Goal: Transaction & Acquisition: Purchase product/service

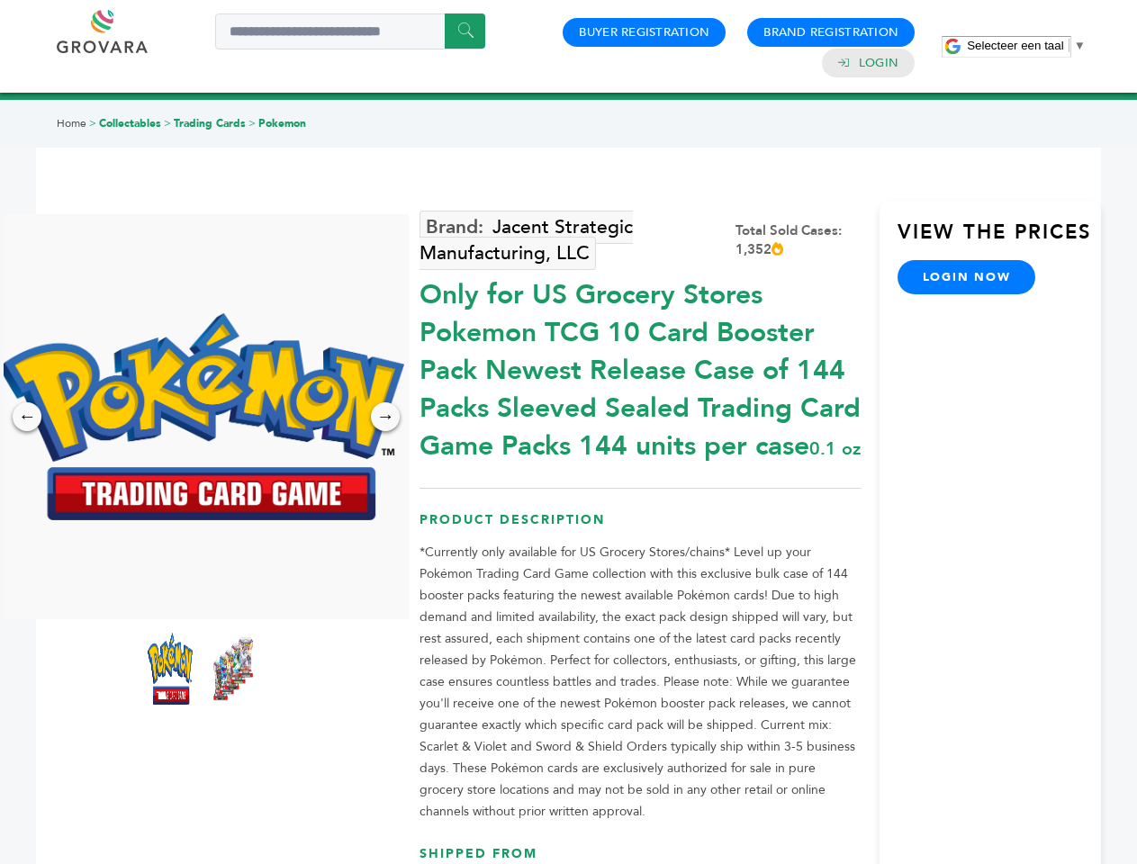
click at [1026, 45] on span "Selecteer een taal" at bounding box center [1014, 45] width 96 height 13
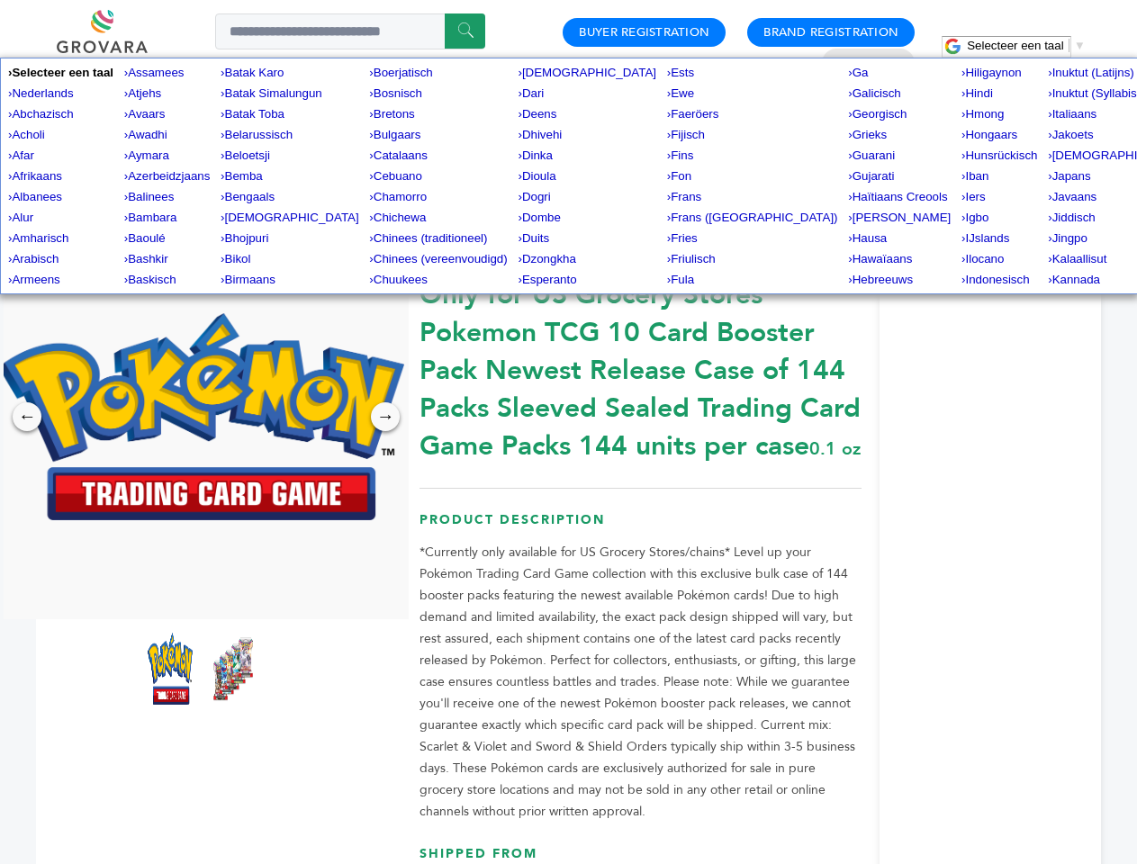
click at [202, 417] on img at bounding box center [201, 416] width 405 height 207
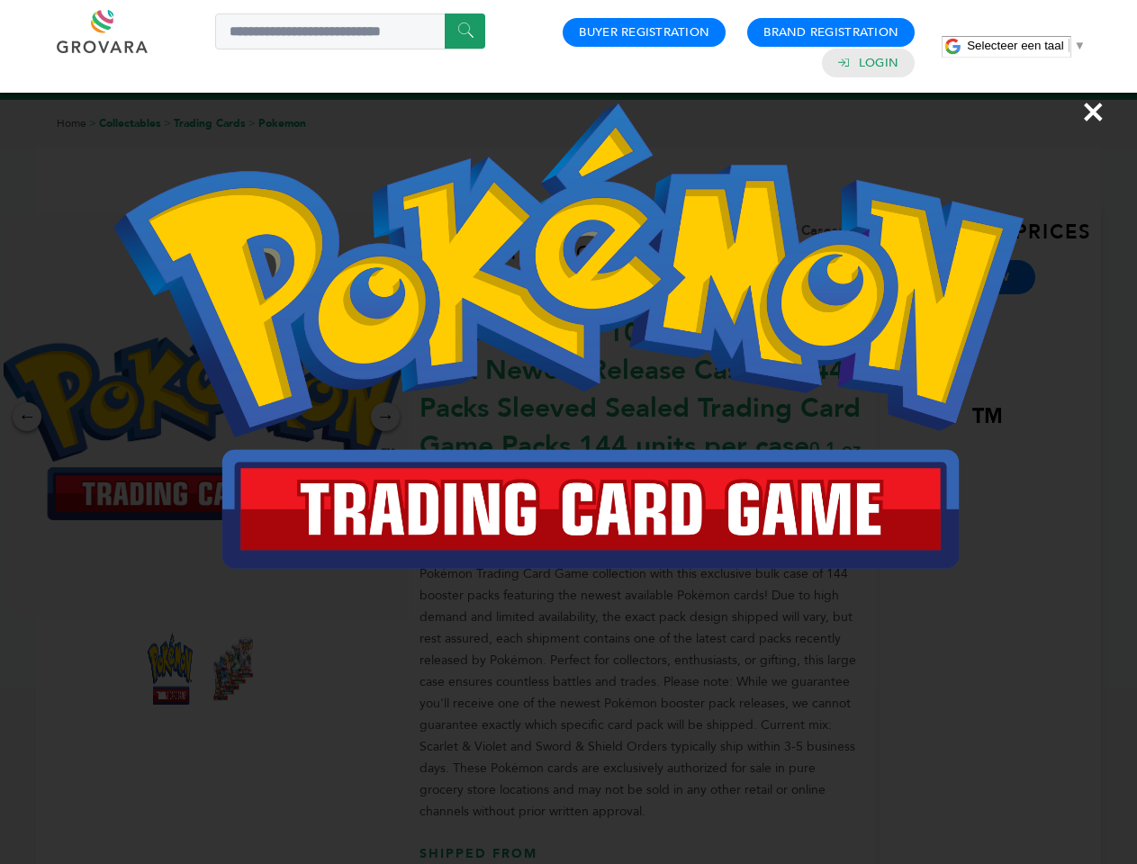
click at [27, 417] on div "×" at bounding box center [568, 432] width 1137 height 864
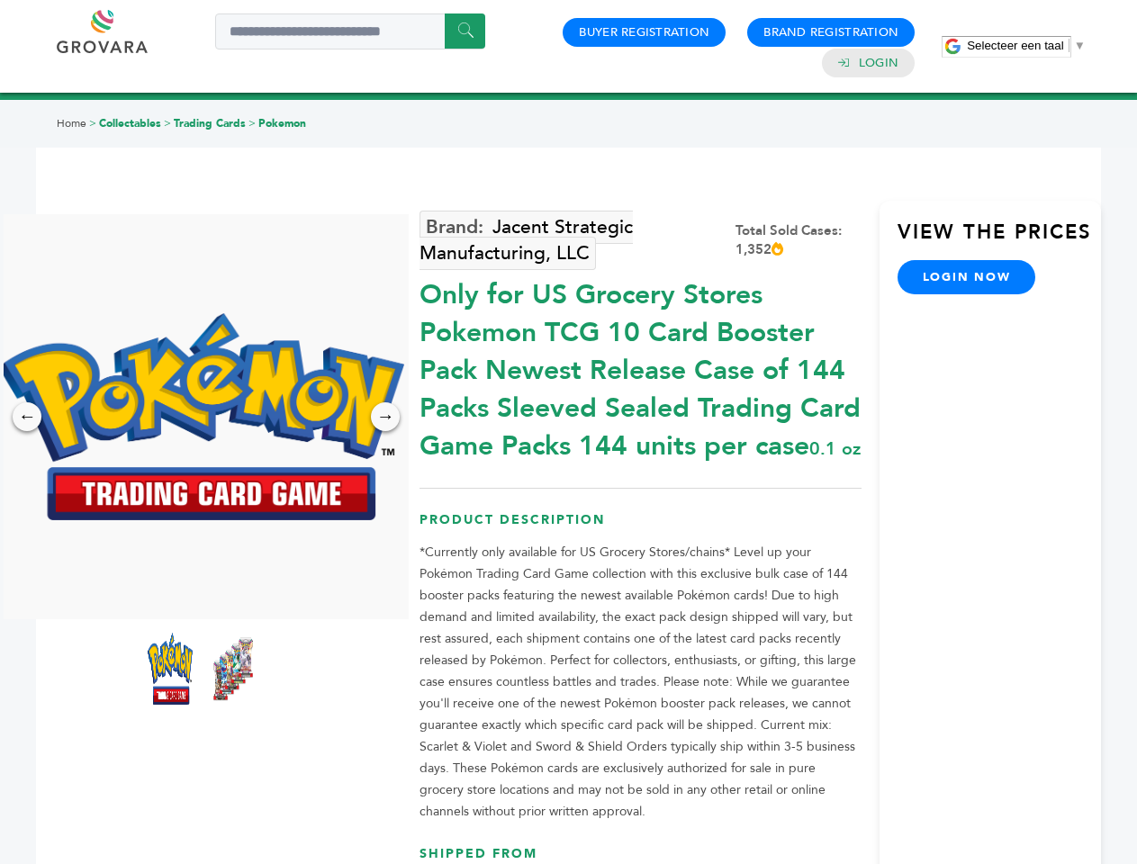
click at [385, 417] on div "→" at bounding box center [385, 416] width 29 height 29
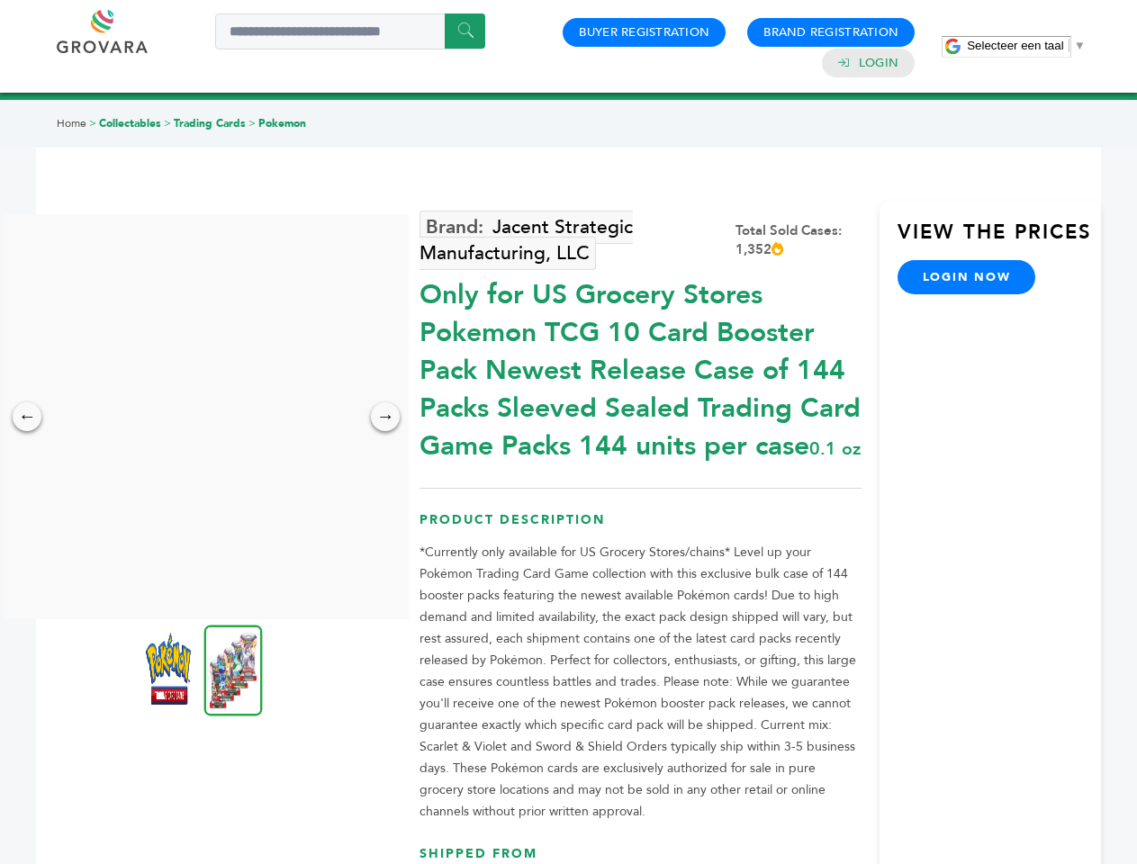
click at [170, 669] on img at bounding box center [168, 669] width 45 height 72
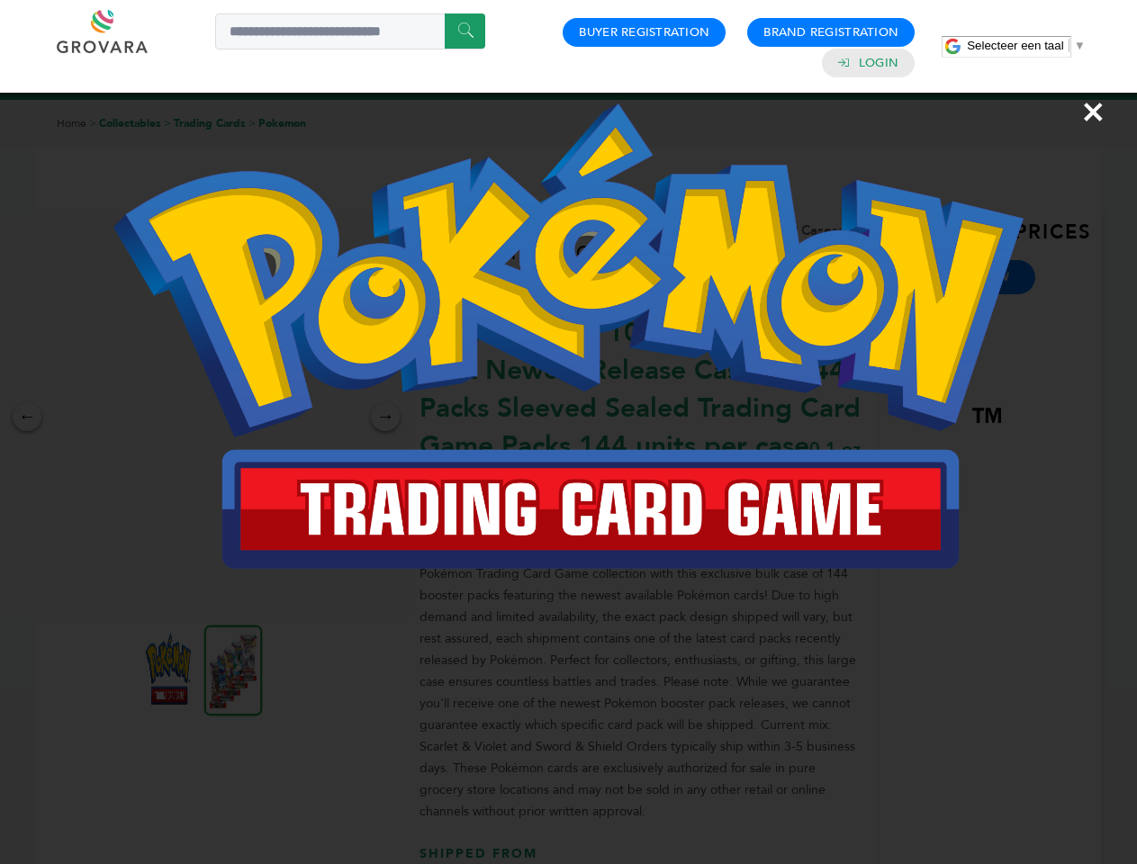
click at [233, 669] on div "×" at bounding box center [568, 432] width 1137 height 864
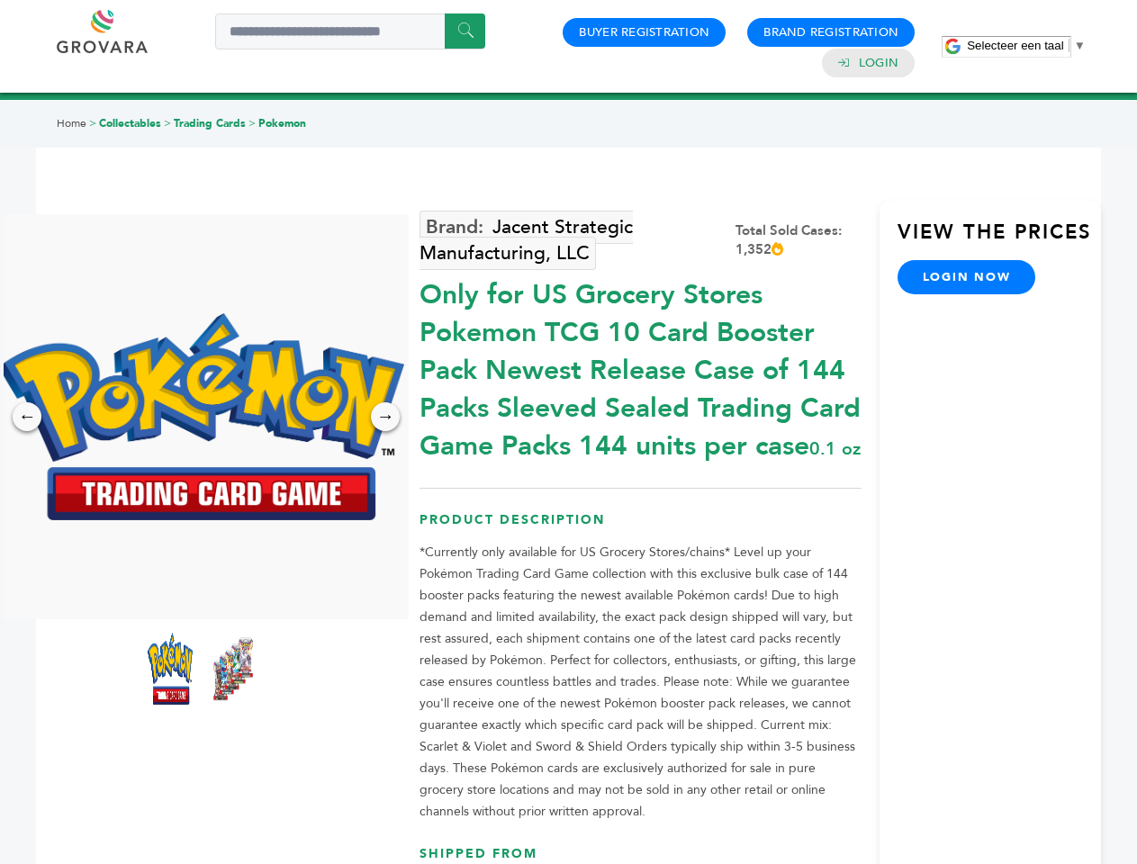
click at [1026, 45] on span "Selecteer een taal" at bounding box center [1014, 45] width 96 height 13
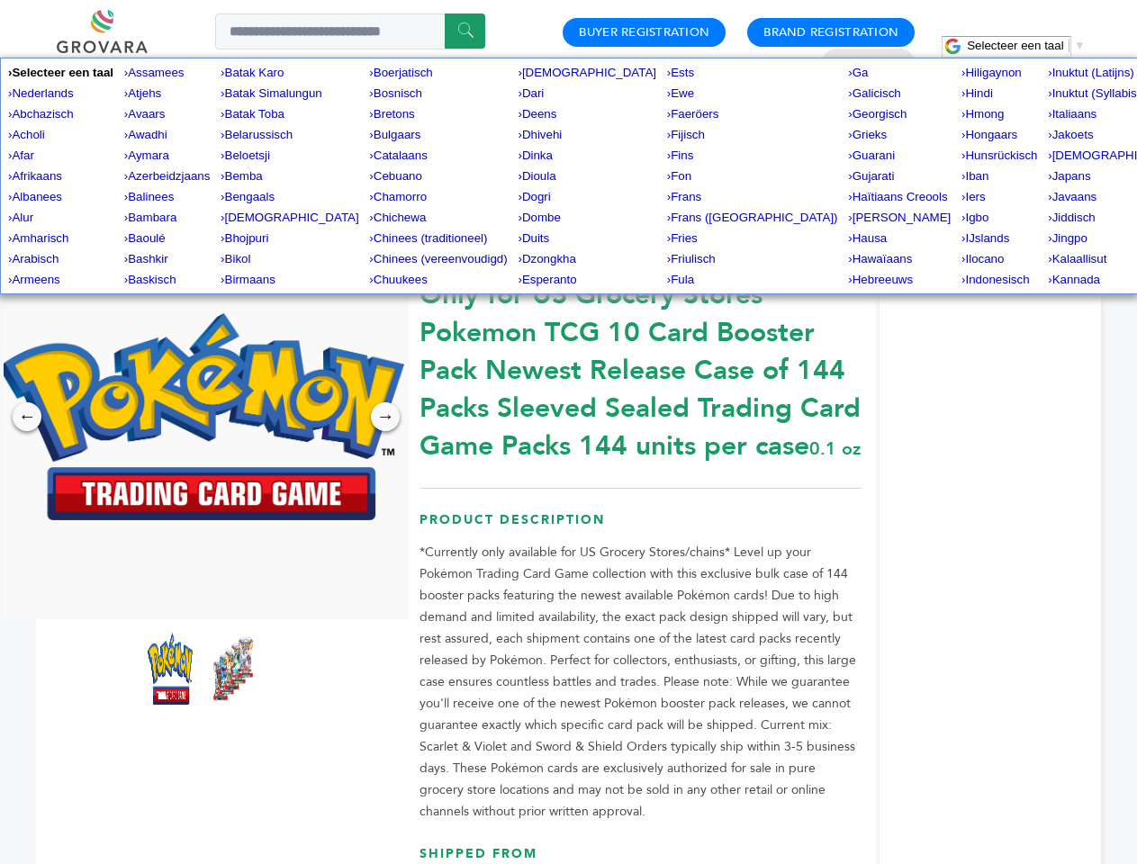
click at [202, 417] on img at bounding box center [201, 416] width 405 height 207
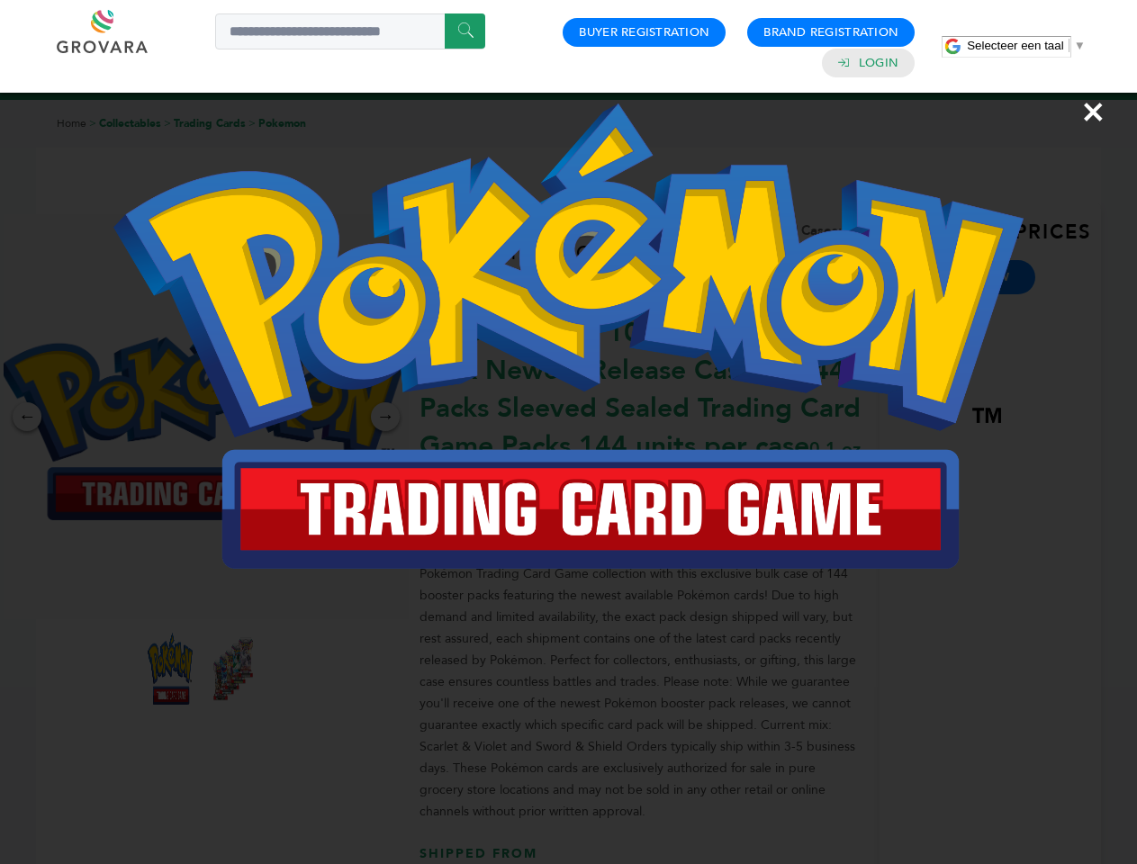
click at [27, 417] on div "×" at bounding box center [568, 432] width 1137 height 864
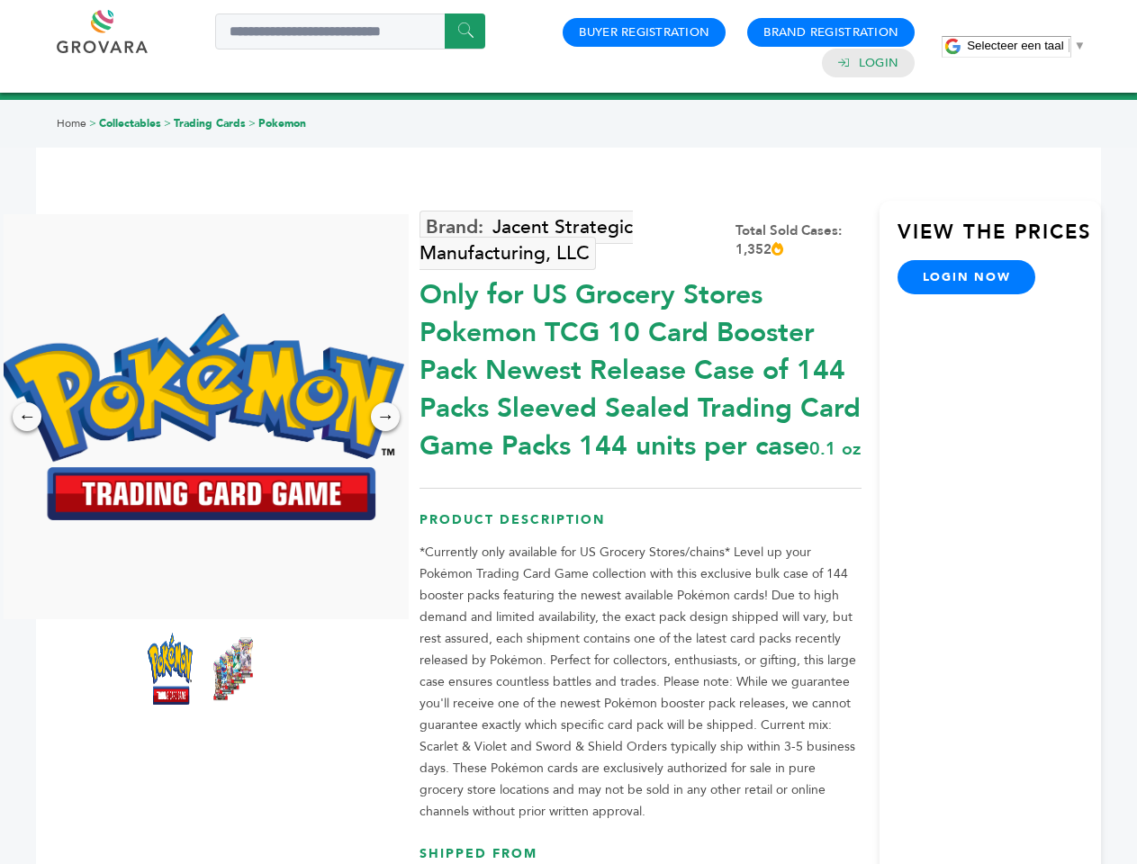
click at [385, 417] on div "→" at bounding box center [385, 416] width 29 height 29
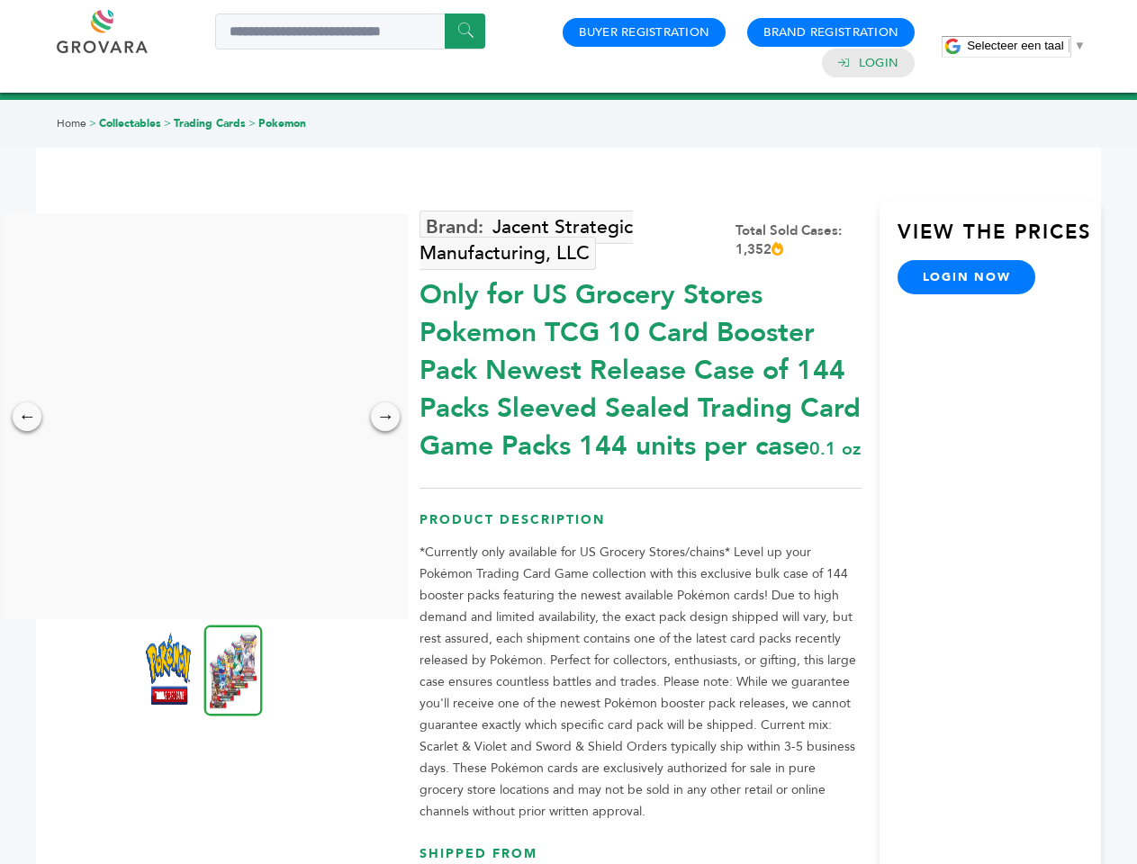
click at [170, 669] on img at bounding box center [168, 669] width 45 height 72
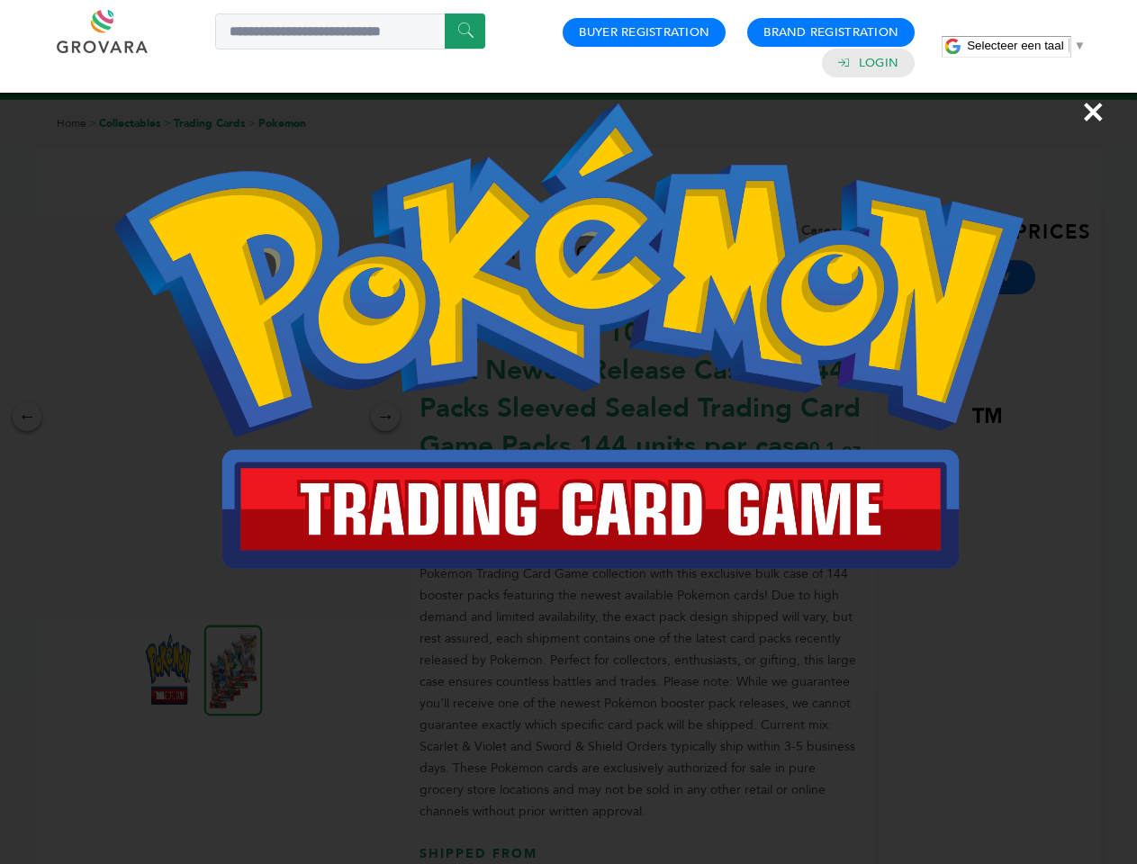
click at [233, 669] on div "×" at bounding box center [568, 432] width 1137 height 864
